Goal: Task Accomplishment & Management: Manage account settings

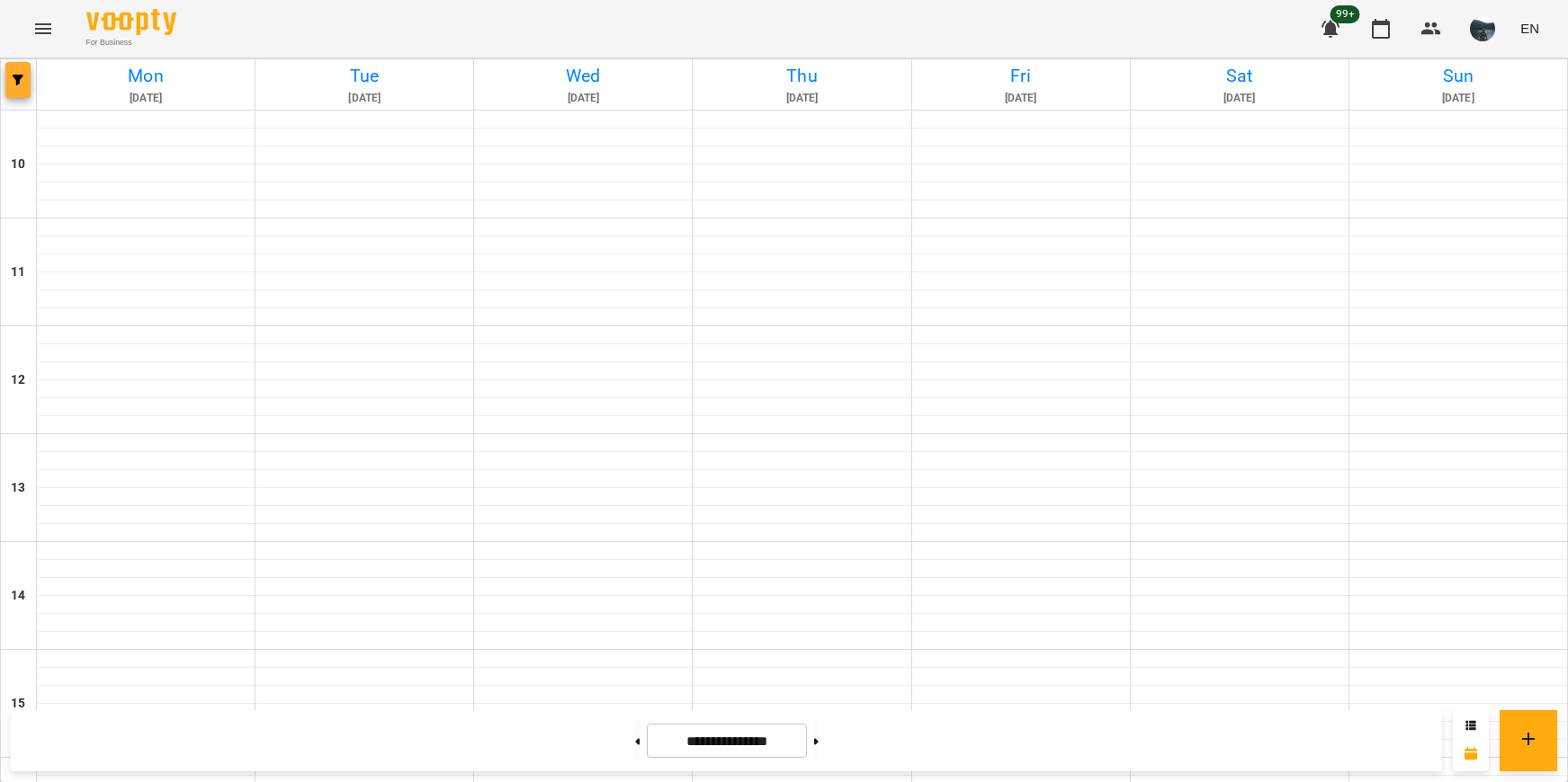
click at [10, 82] on span "button" at bounding box center [18, 80] width 25 height 11
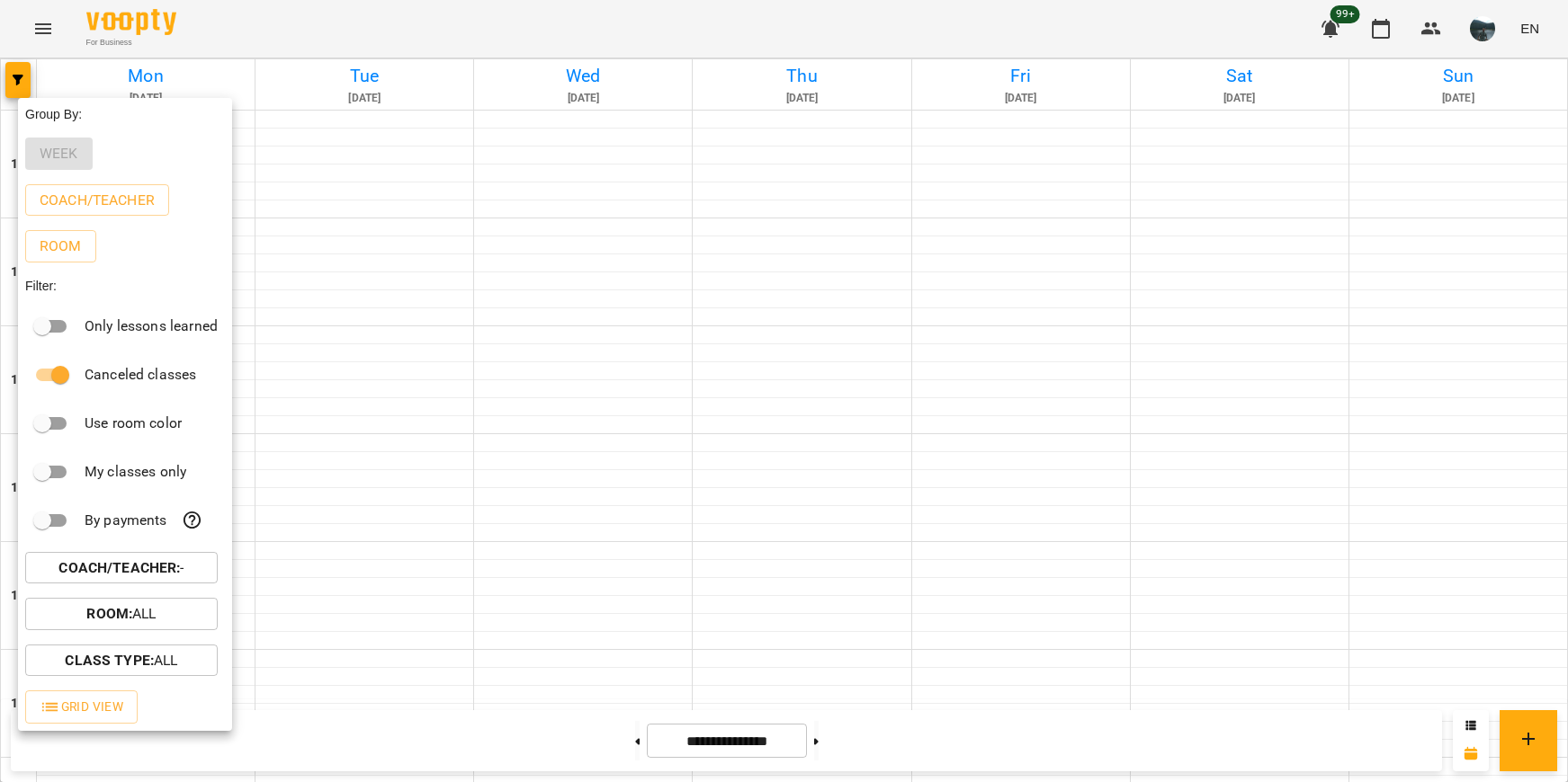
click at [113, 567] on b "Coach/Teacher :" at bounding box center [119, 567] width 122 height 17
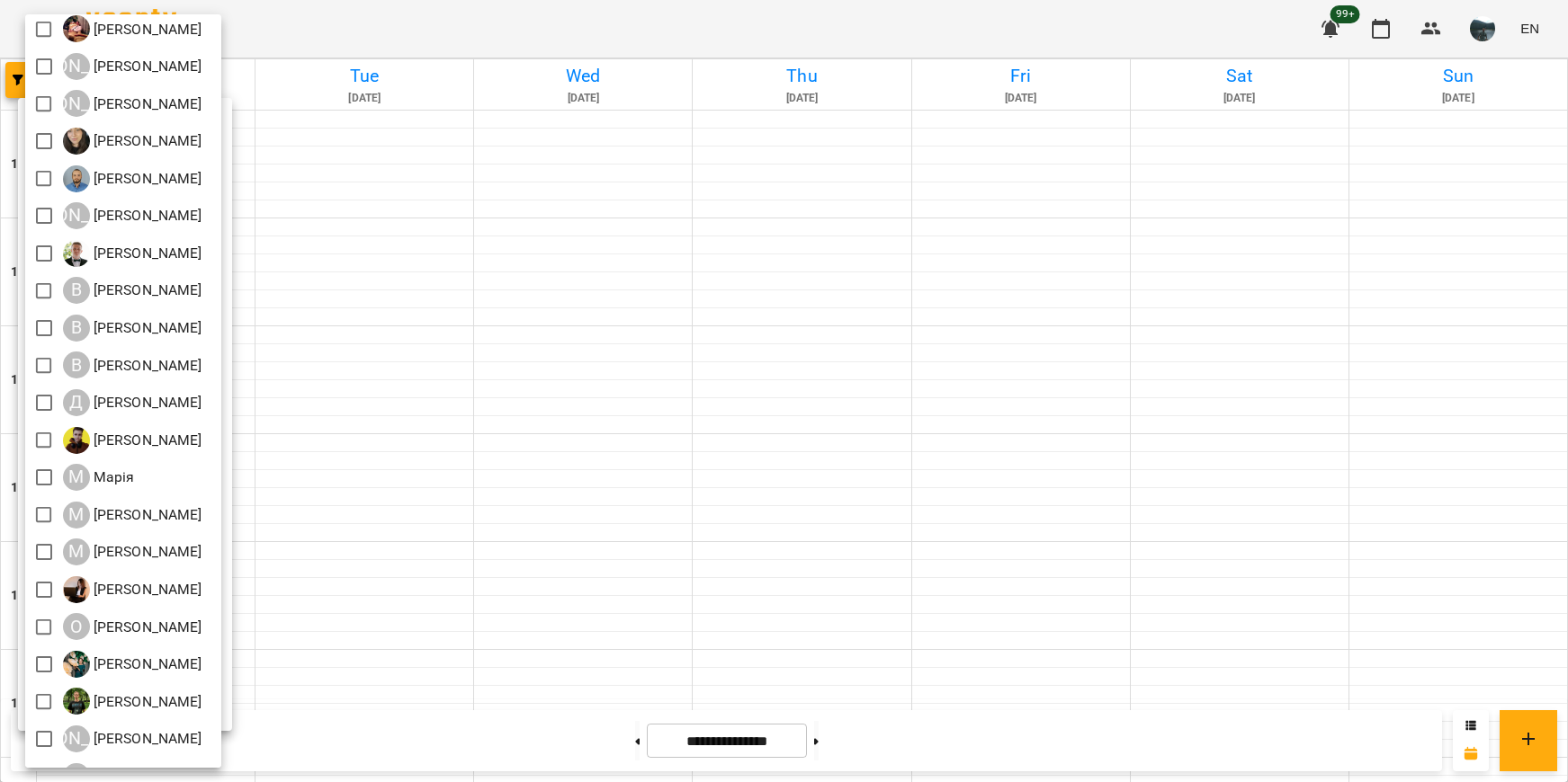
scroll to position [90, 0]
click at [671, 446] on div at bounding box center [784, 391] width 1568 height 782
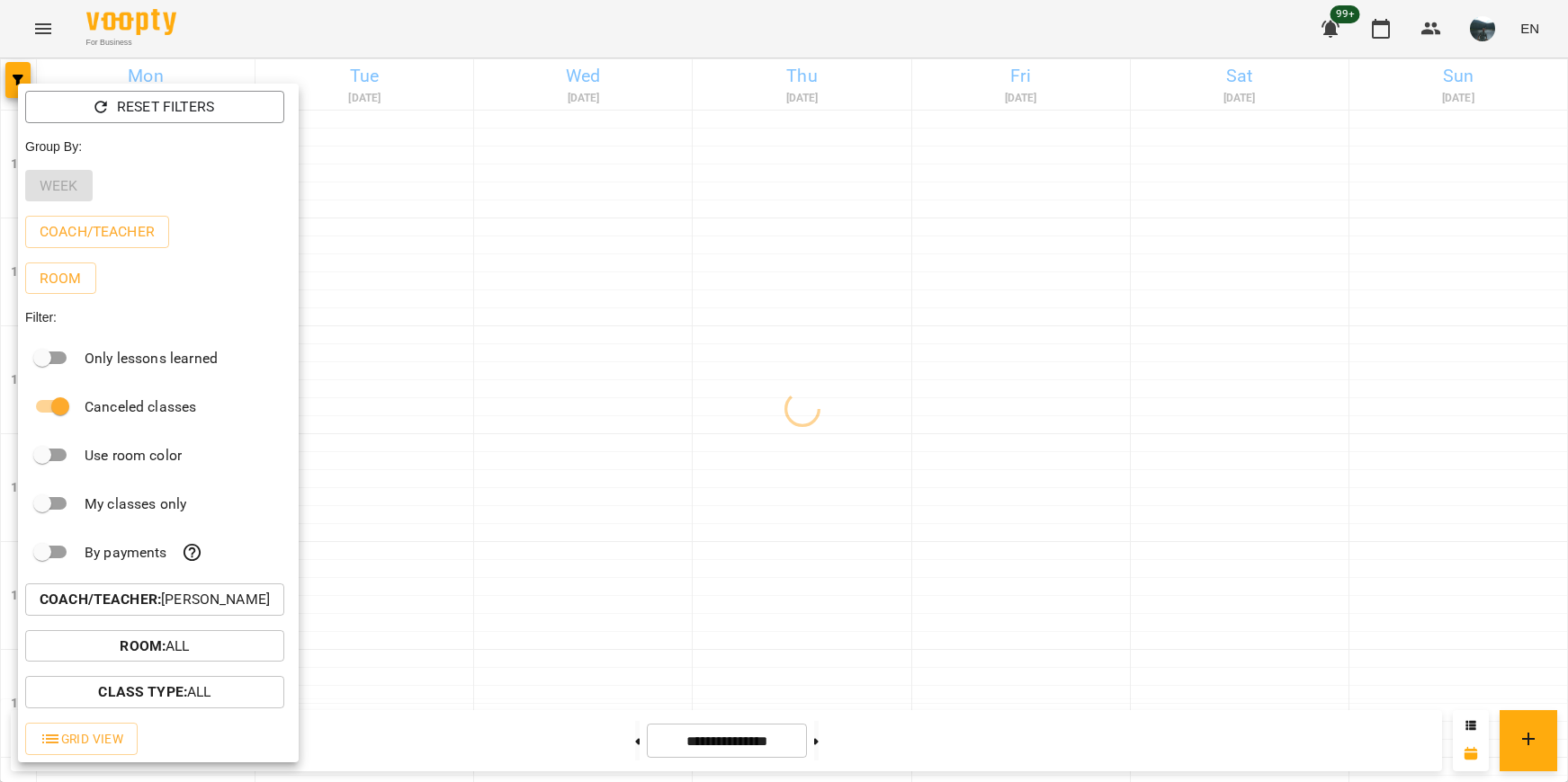
click at [671, 446] on div at bounding box center [784, 391] width 1568 height 782
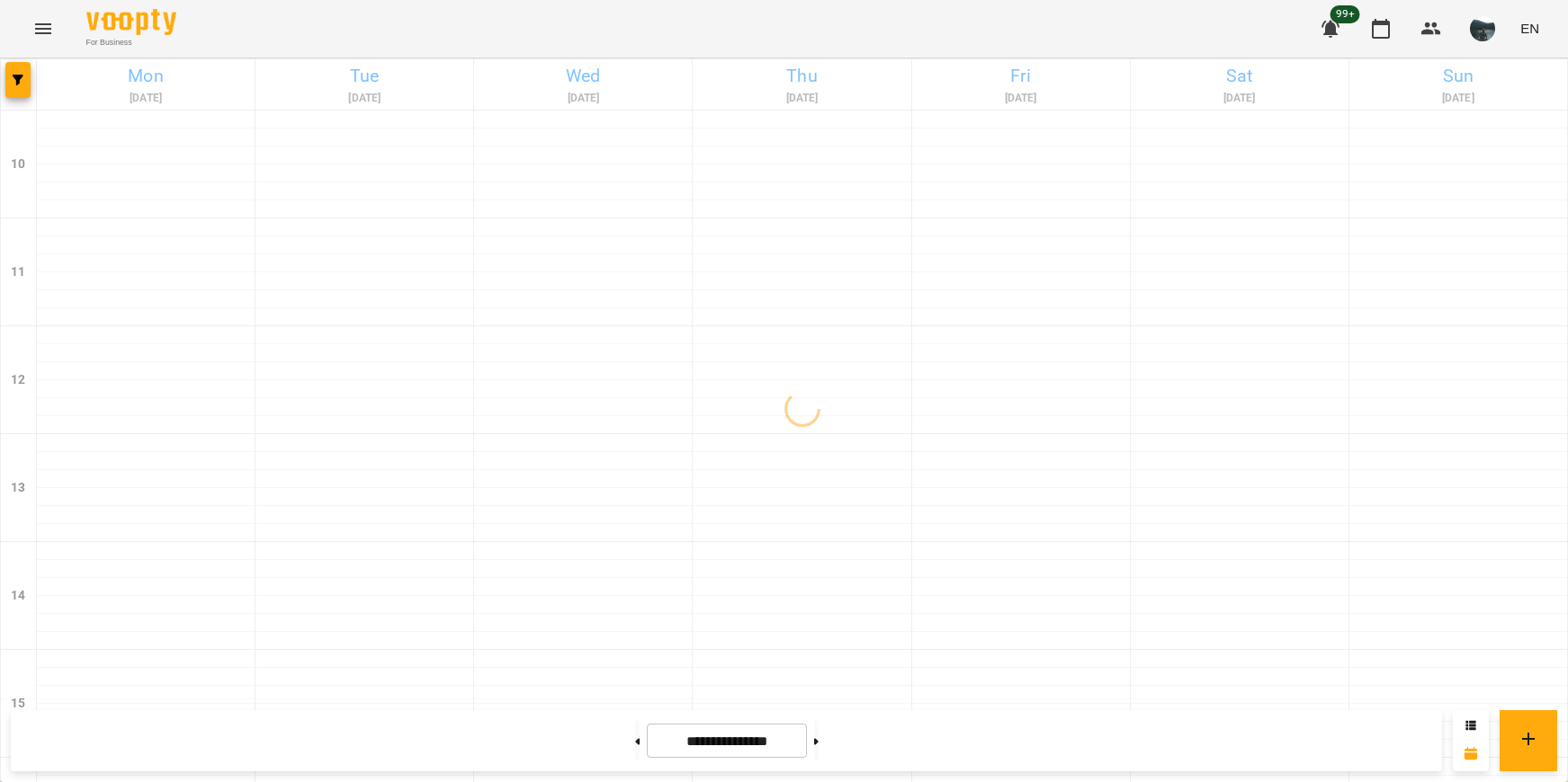
scroll to position [812, 0]
click at [818, 748] on button at bounding box center [816, 740] width 5 height 40
type input "**********"
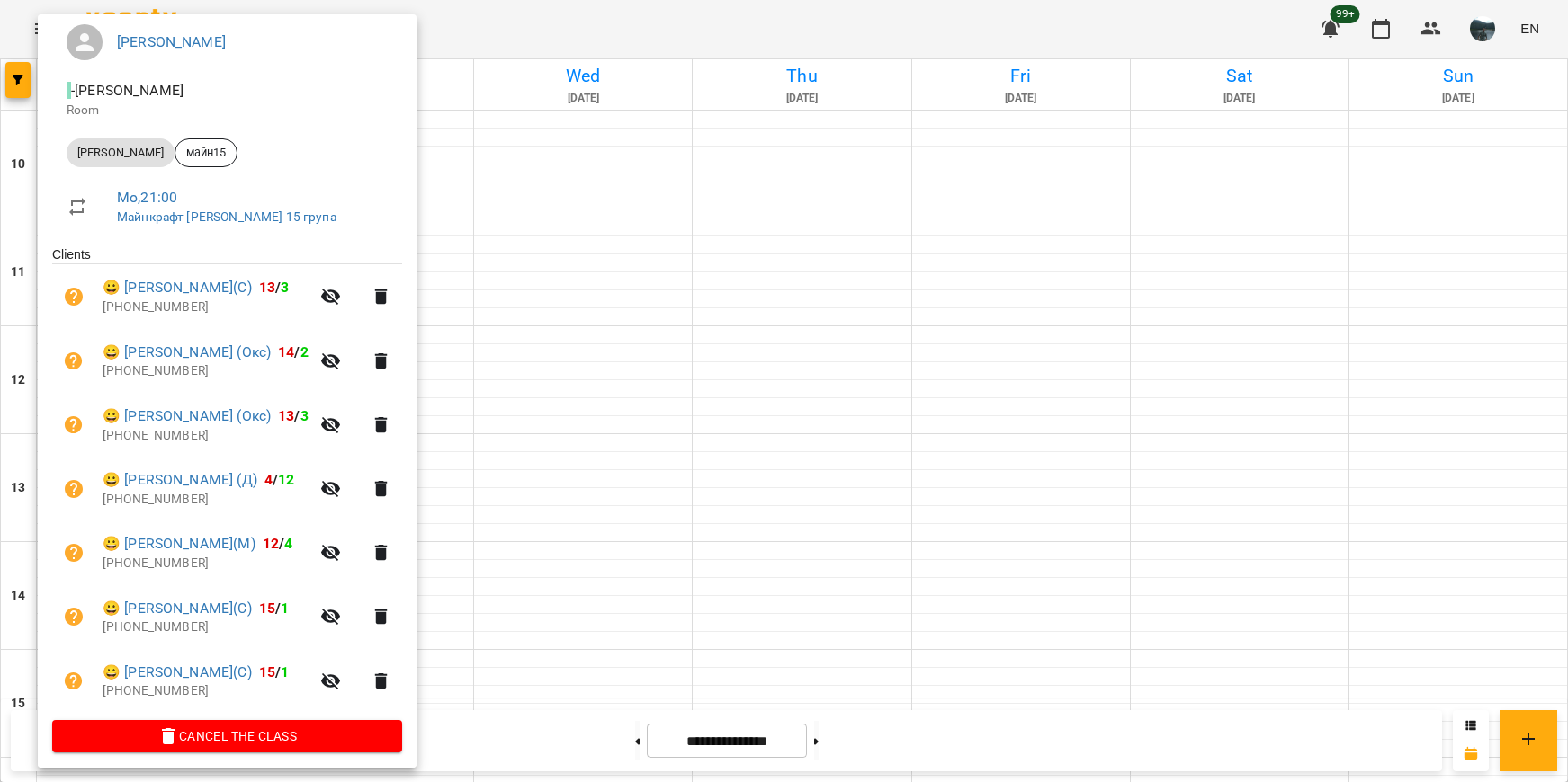
scroll to position [163, 0]
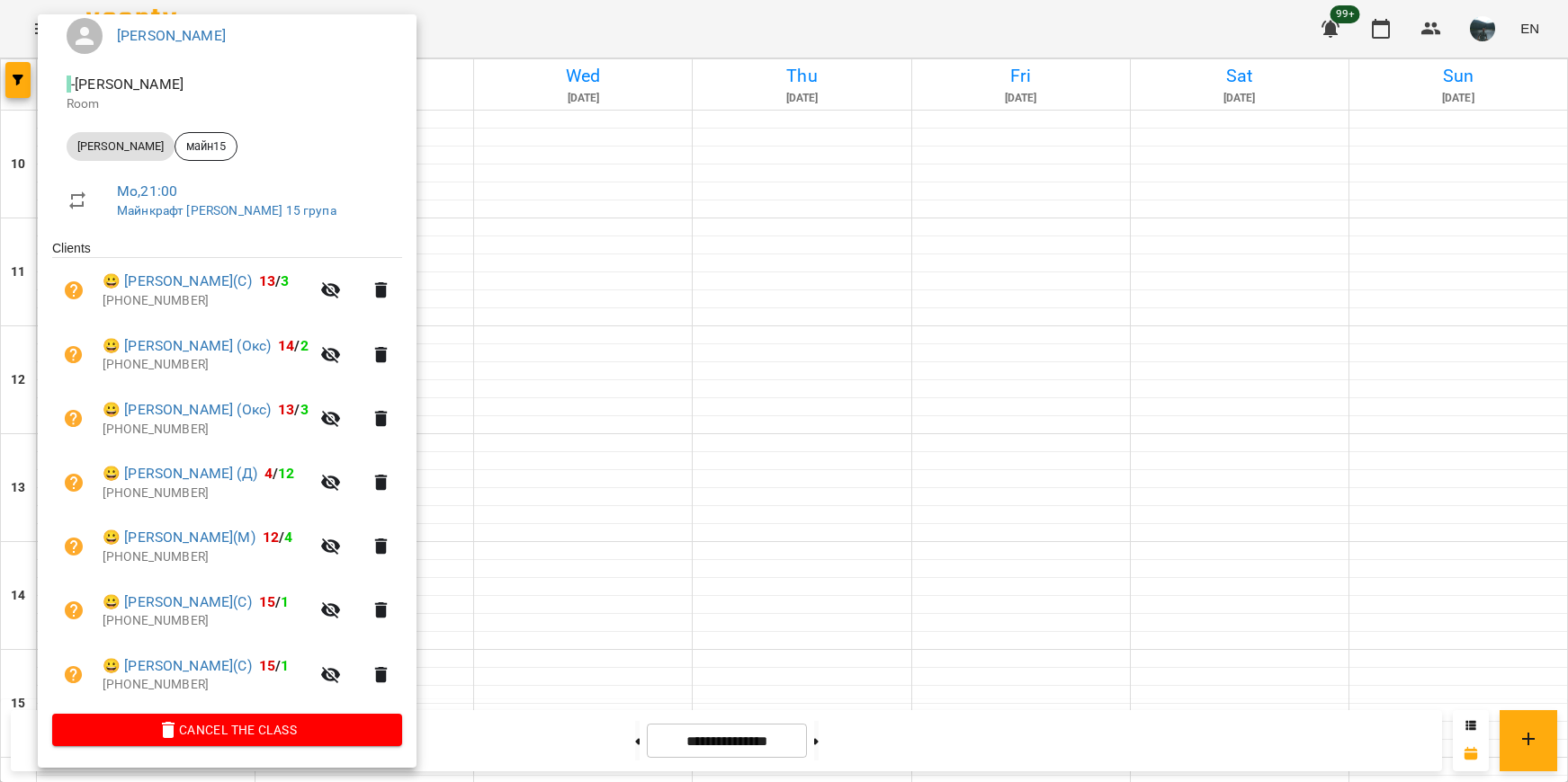
click at [626, 575] on div at bounding box center [784, 391] width 1568 height 782
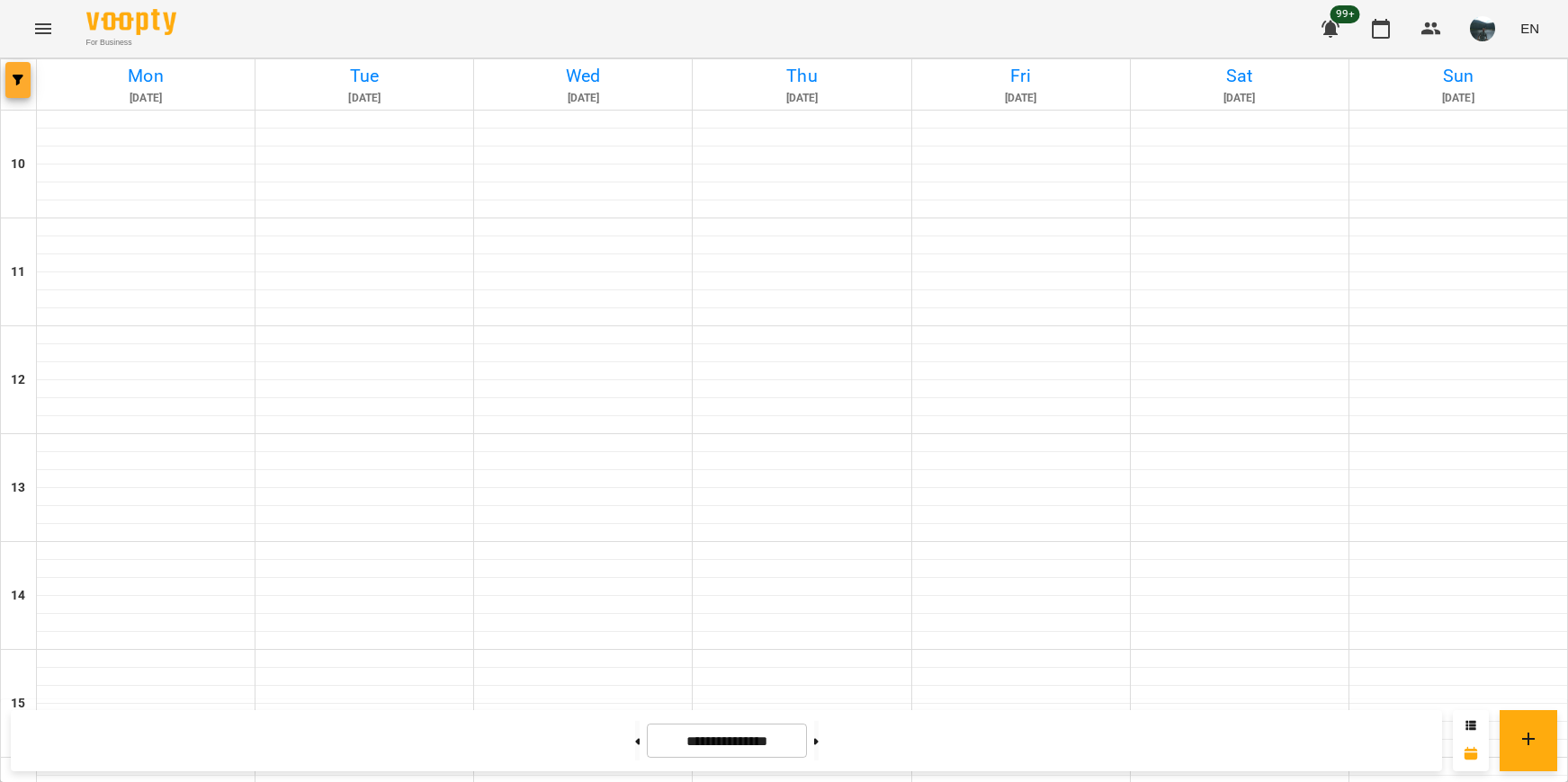
click at [30, 76] on span "button" at bounding box center [18, 80] width 25 height 11
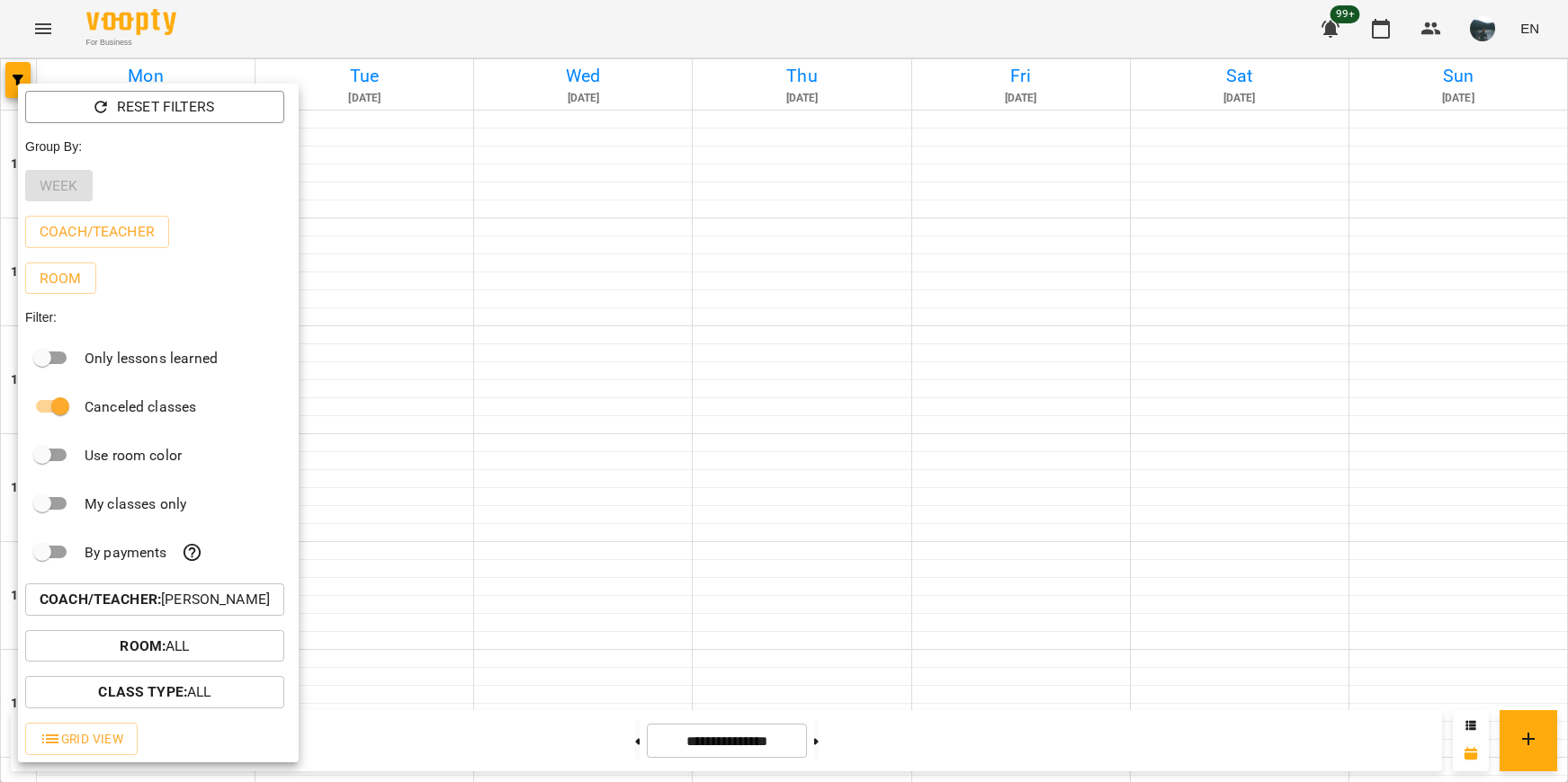
click at [186, 604] on p "Coach/Teacher : [PERSON_NAME]" at bounding box center [155, 599] width 230 height 21
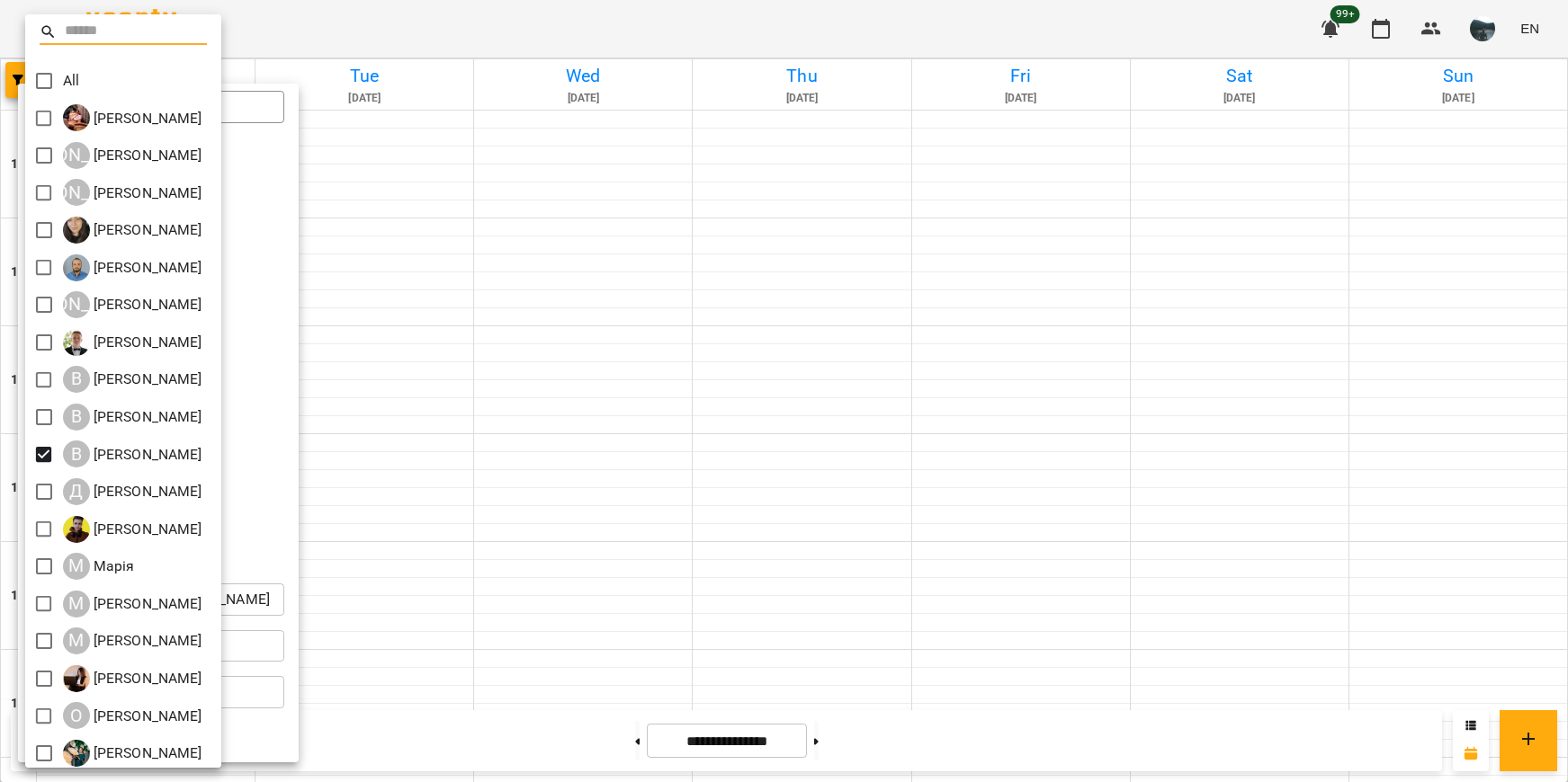
click at [348, 105] on div at bounding box center [784, 391] width 1568 height 782
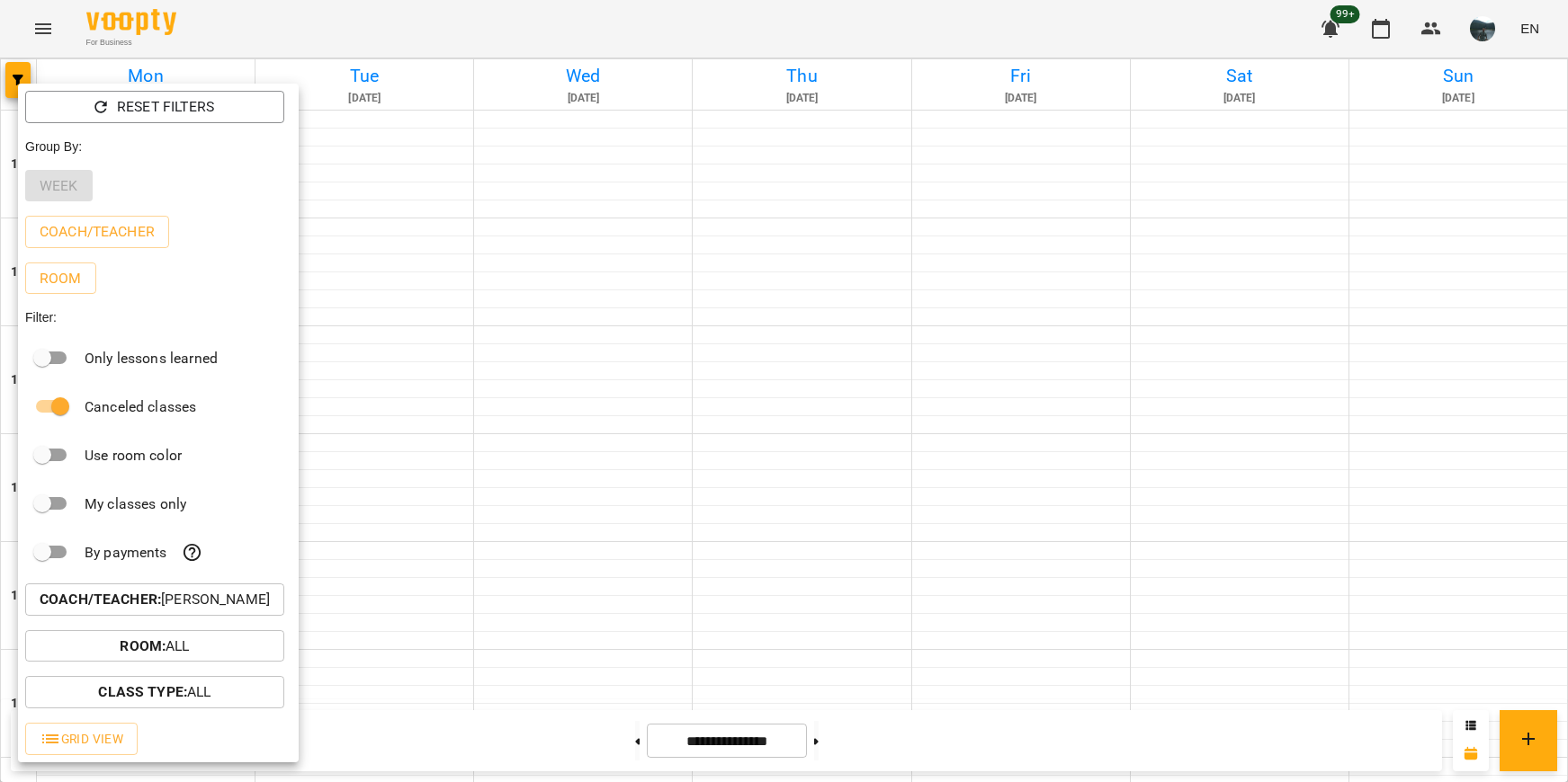
click at [23, 61] on div at bounding box center [784, 391] width 1568 height 782
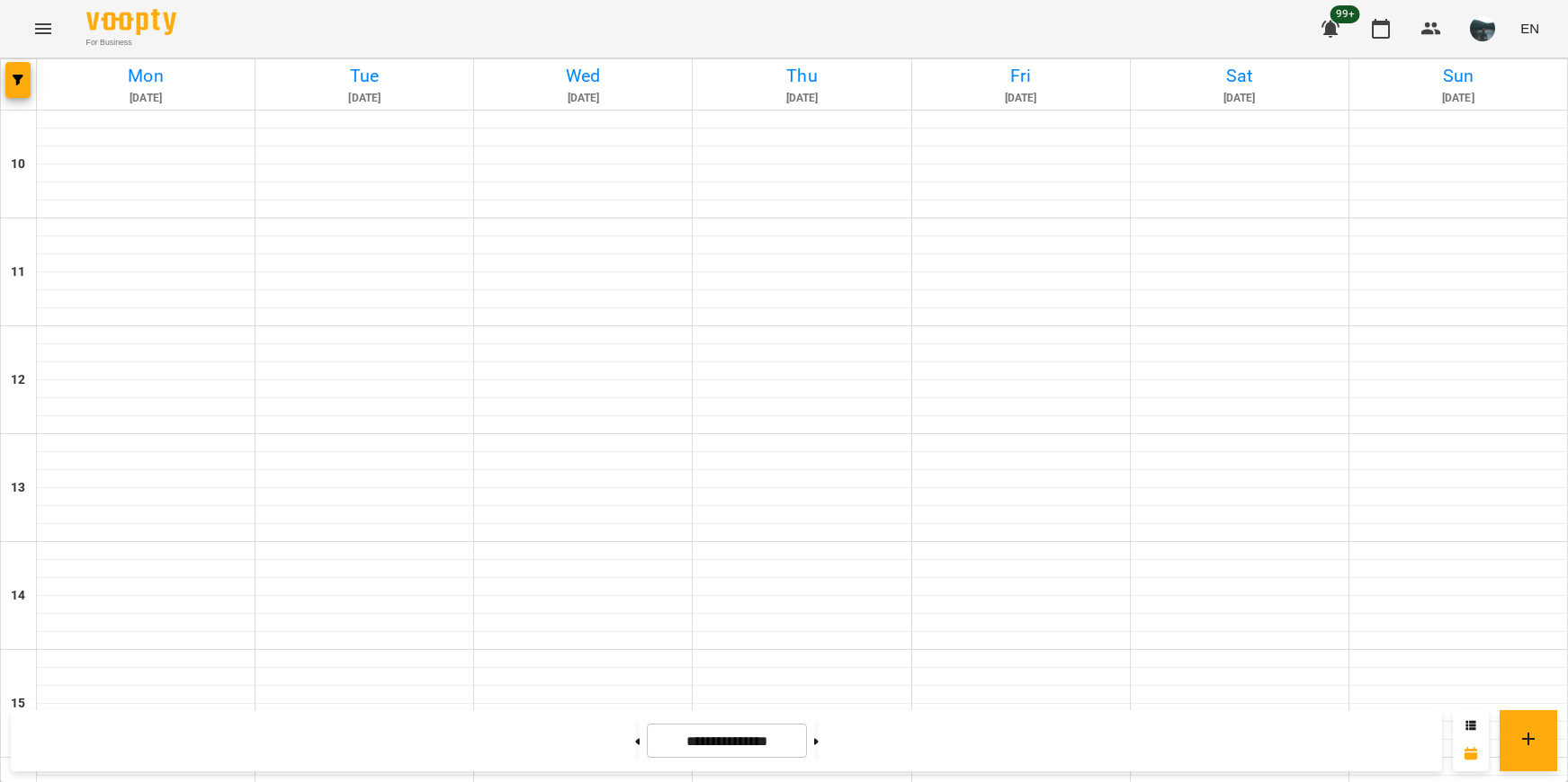
click at [44, 30] on icon "Menu" at bounding box center [43, 28] width 21 height 21
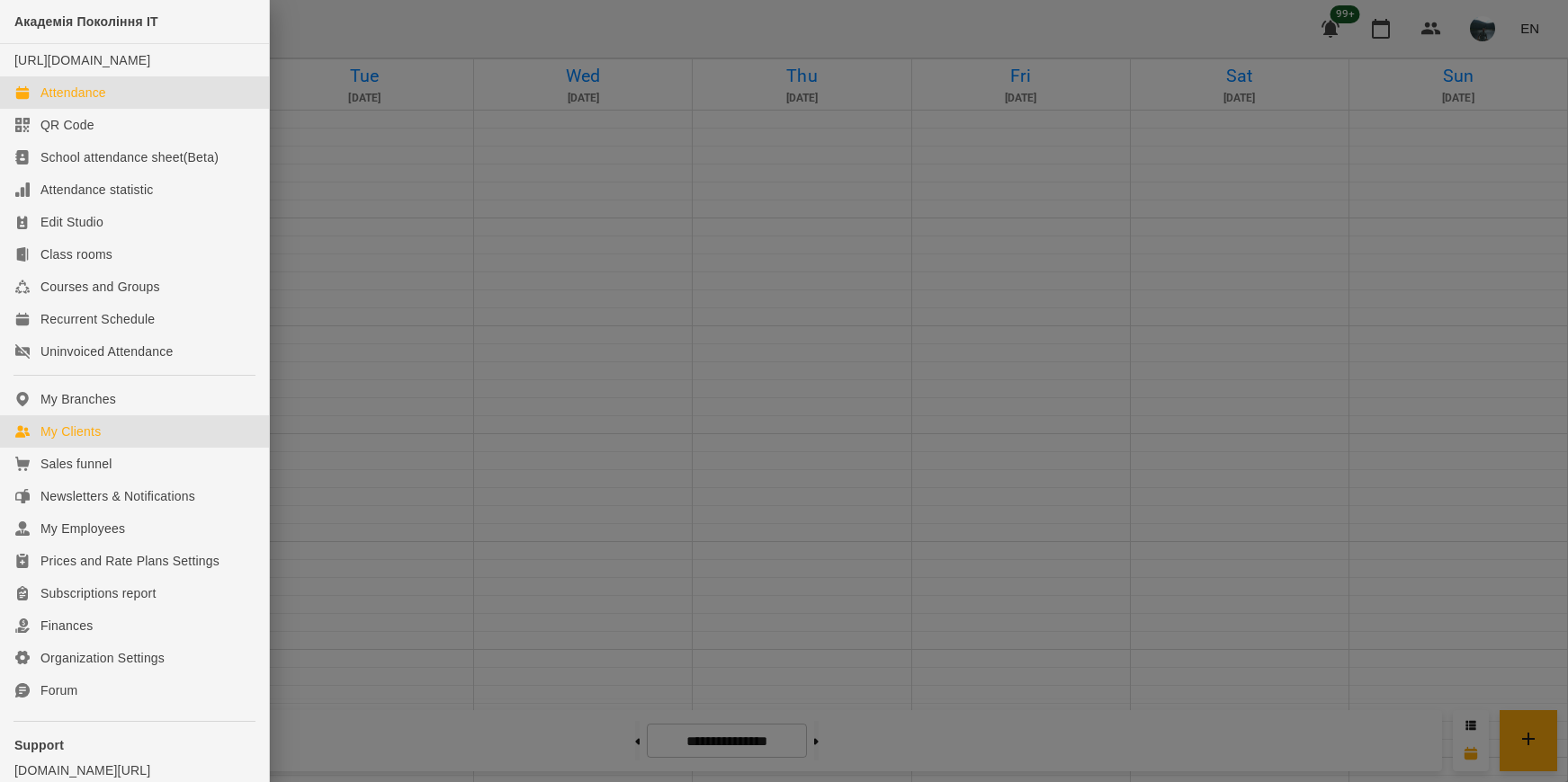
click at [86, 440] on div "My Clients" at bounding box center [71, 431] width 60 height 18
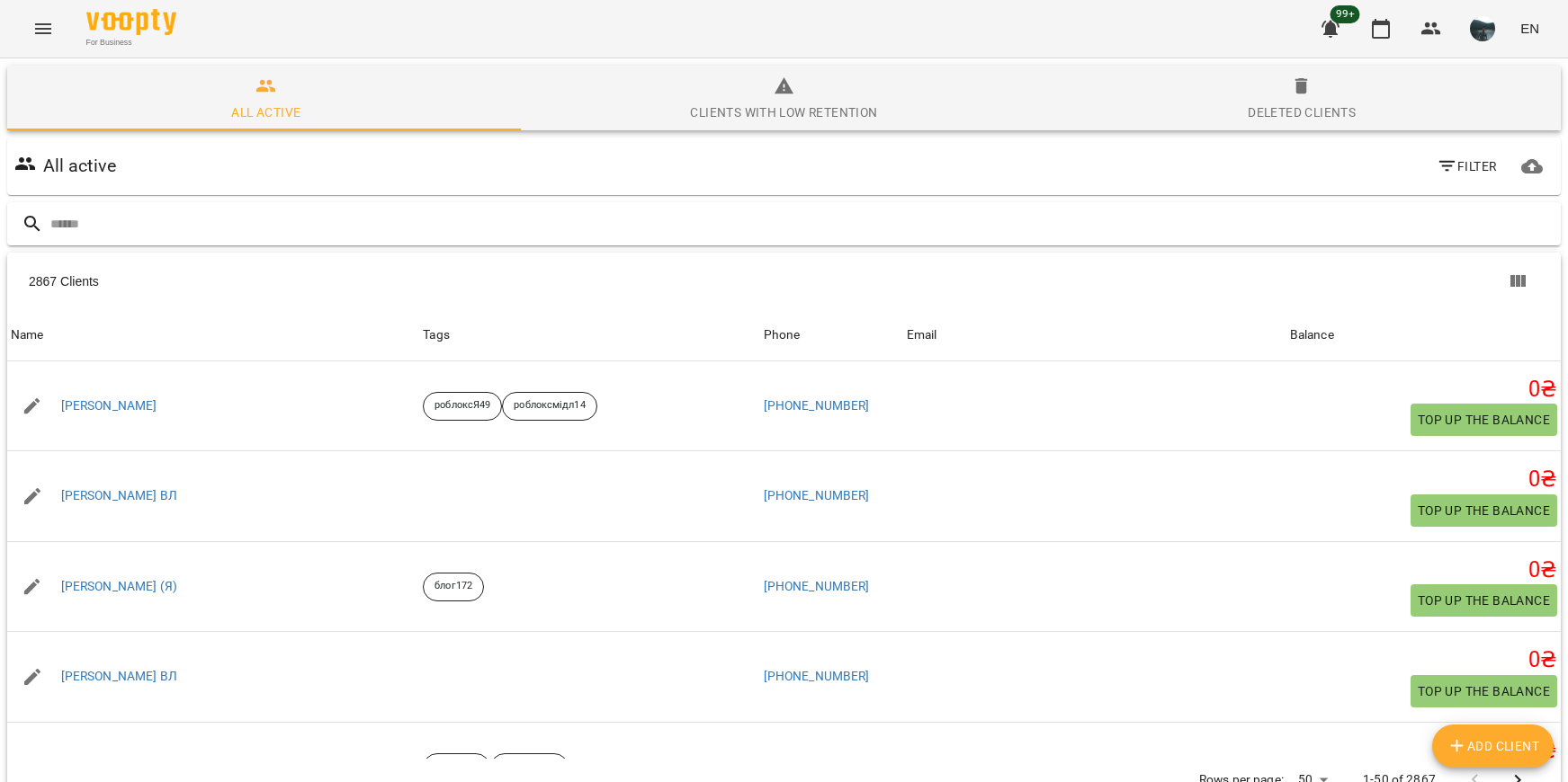
click at [228, 229] on input "text" at bounding box center [802, 225] width 1503 height 30
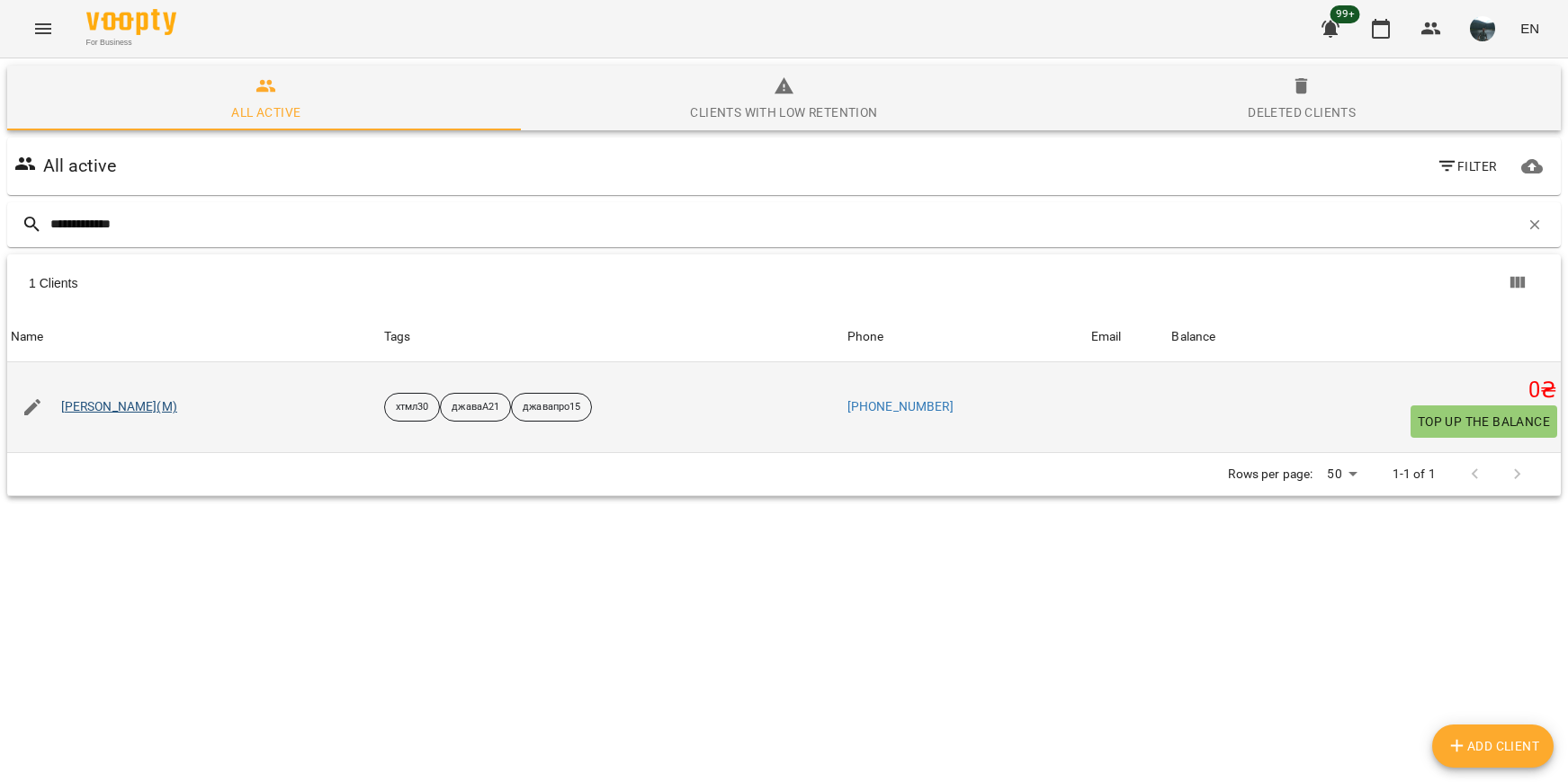
type input "**********"
click at [91, 404] on link "[PERSON_NAME](М)" at bounding box center [119, 407] width 116 height 18
